Goal: Task Accomplishment & Management: Complete application form

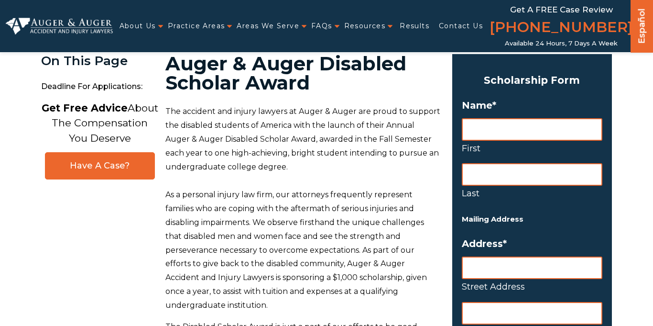
click at [475, 134] on input "First" at bounding box center [532, 129] width 141 height 22
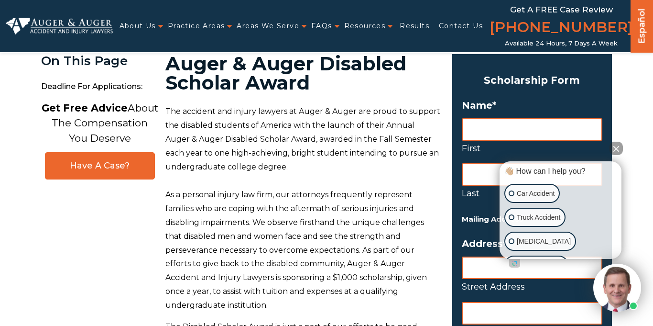
scroll to position [33, 0]
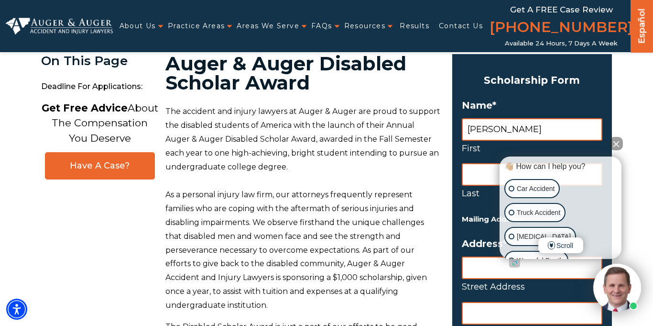
type input "[PERSON_NAME]"
click at [486, 170] on input "Last" at bounding box center [532, 174] width 141 height 22
click at [501, 131] on input "Mikayla" at bounding box center [532, 129] width 141 height 22
click at [475, 171] on input "Last" at bounding box center [532, 174] width 141 height 22
click at [617, 148] on button "Close Intaker Chat Widget" at bounding box center [615, 143] width 13 height 13
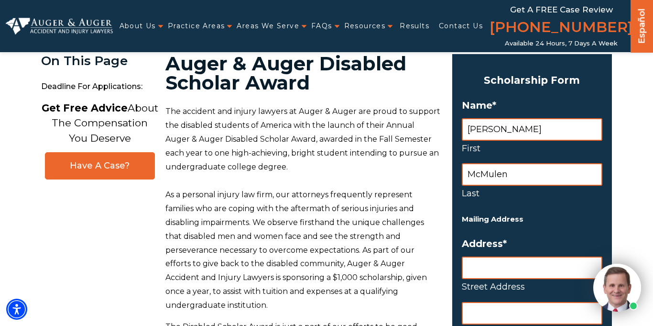
click at [514, 172] on input "McMulen" at bounding box center [532, 174] width 141 height 22
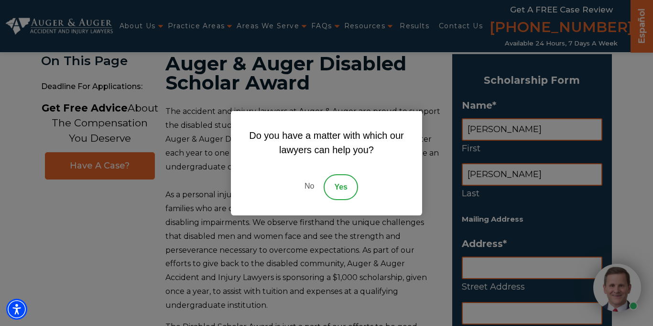
type input "McMullen"
click at [349, 185] on link "Yes" at bounding box center [341, 187] width 34 height 26
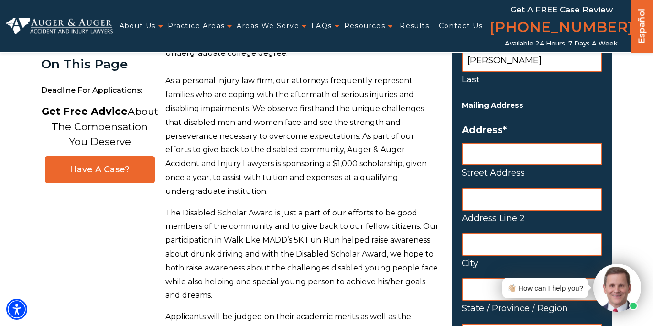
scroll to position [147, 0]
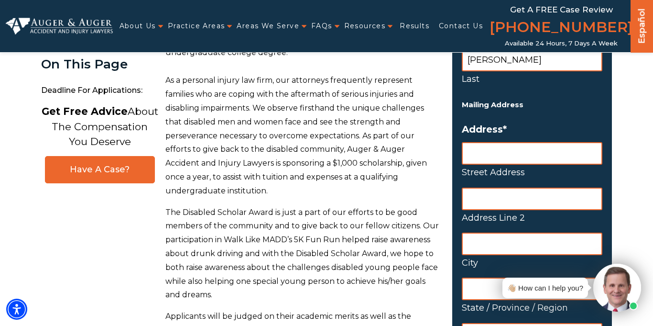
click at [524, 152] on input "Street Address" at bounding box center [532, 153] width 141 height 22
type input "311 Laura street"
type input "Salina"
type input "KS"
type input "67401"
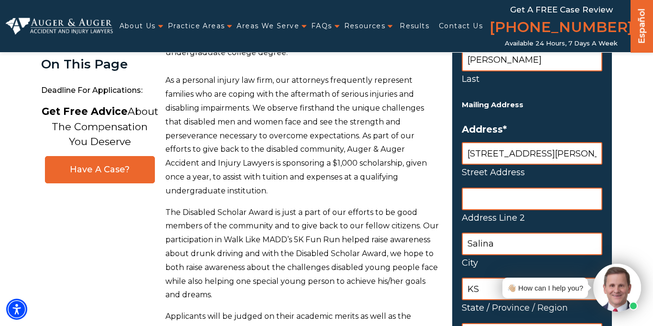
select select "United States"
type input "7858224513"
type input "mikaylamcmullen20@cox.net"
type input "(785) 822-4513"
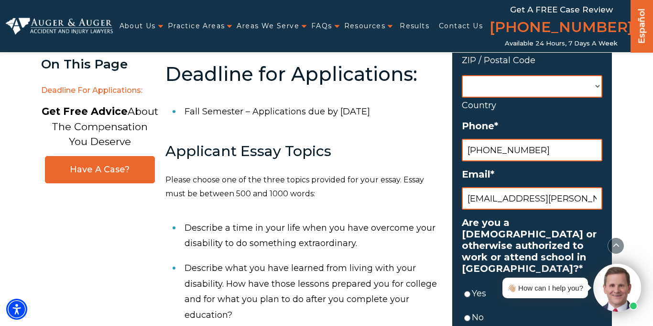
scroll to position [440, 0]
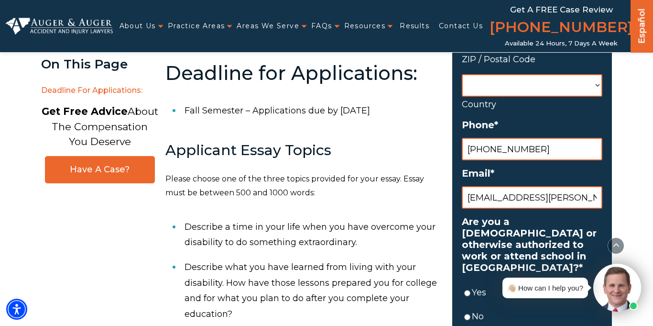
click at [594, 197] on input "mikaylamcmullen20@cox.net" at bounding box center [532, 197] width 141 height 22
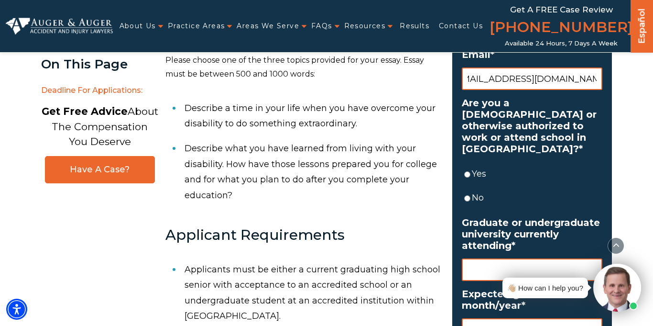
scroll to position [560, 0]
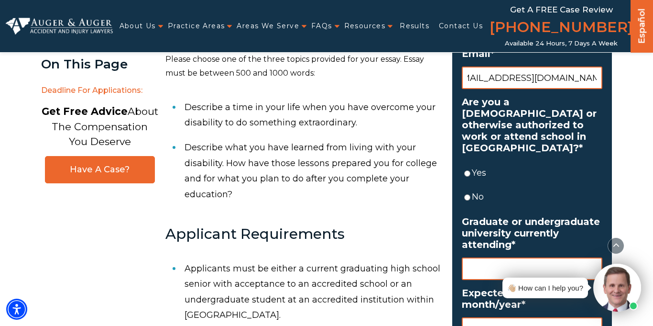
type input "mikaylamcmullen20@gmail.com"
click at [468, 171] on input "Yes" at bounding box center [467, 173] width 6 height 22
radio input "true"
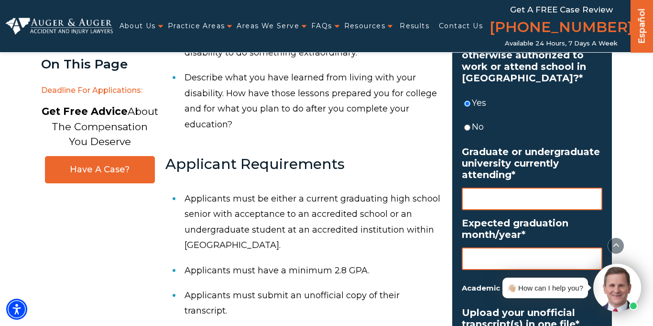
scroll to position [647, 0]
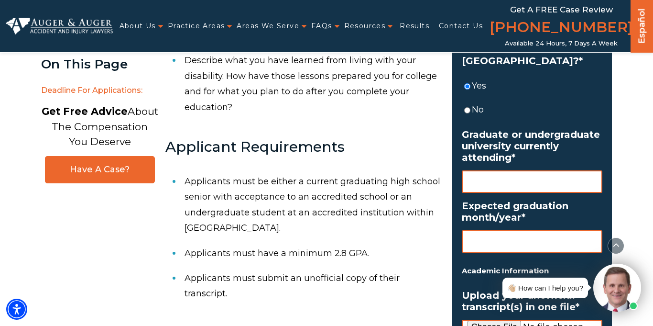
click at [524, 179] on input "Graduate or undergraduate university currently attending *" at bounding box center [532, 181] width 141 height 22
type input "Undergraduate"
click at [511, 237] on input "Expected graduation month/year *" at bounding box center [532, 241] width 141 height 22
click at [474, 243] on input "may of 2026" at bounding box center [532, 241] width 141 height 22
type input "May of 2026"
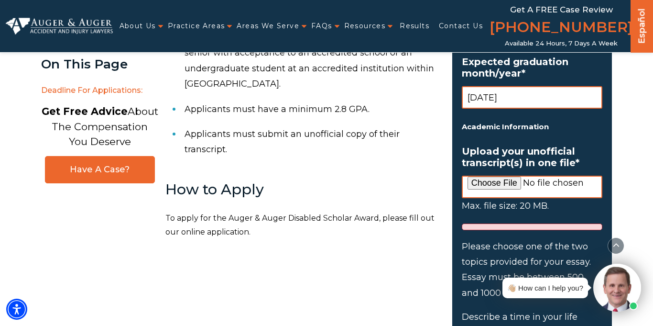
scroll to position [793, 0]
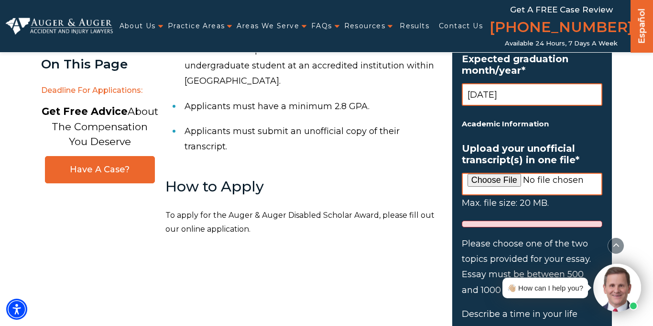
click at [512, 179] on input "Upload your unofficial transcript(s) in one file *" at bounding box center [532, 184] width 141 height 22
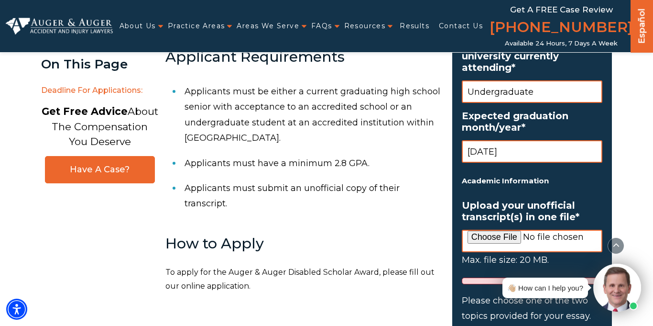
scroll to position [736, 0]
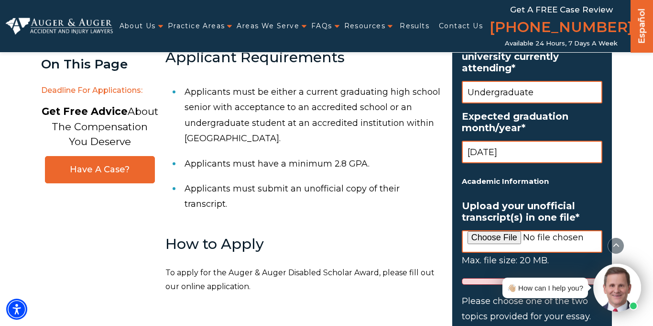
click at [502, 238] on input "Upload your unofficial transcript(s) in one file *" at bounding box center [532, 241] width 141 height 22
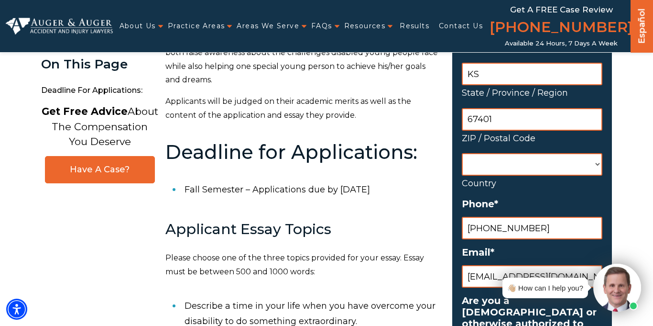
scroll to position [0, 0]
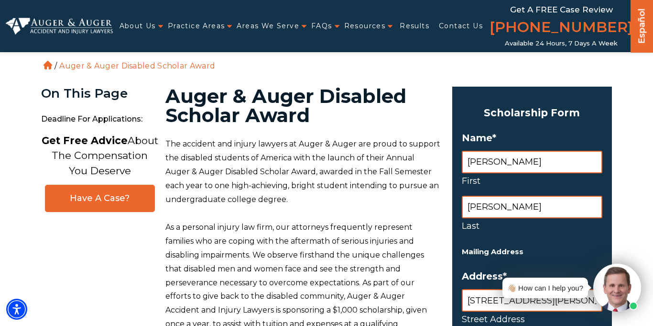
click at [160, 60] on ol "Home / Auger & Auger Disabled Scholar Award" at bounding box center [326, 36] width 571 height 72
click at [159, 65] on li "Auger & Auger Disabled Scholar Award" at bounding box center [137, 65] width 161 height 9
